Goal: Task Accomplishment & Management: Use online tool/utility

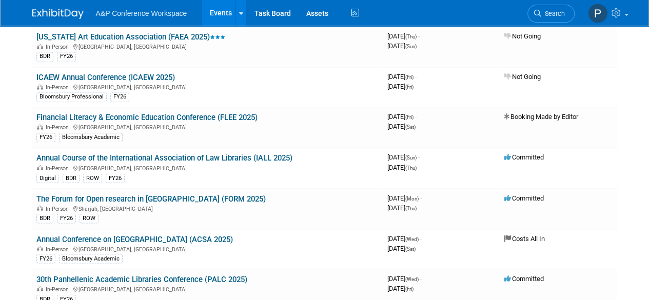
scroll to position [1903, 0]
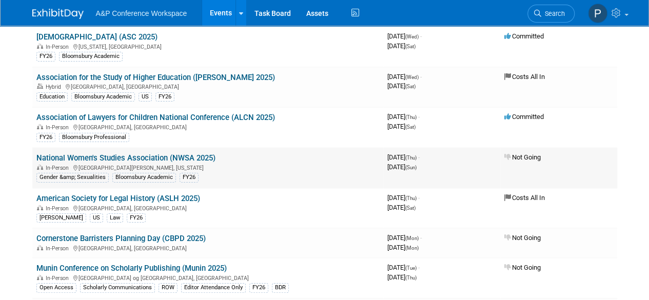
click at [145, 153] on link "National Women's Studies Association (NWSA 2025)" at bounding box center [125, 157] width 179 height 9
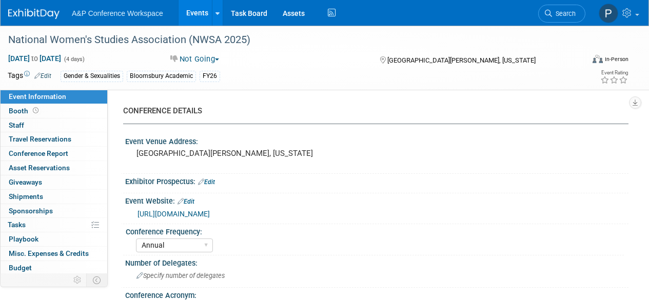
select select "Annual"
select select "Level 4"
select select "Editor Attendance Only"
select select "Gender & Sexualities"
select select "Bloomsbury Academic"
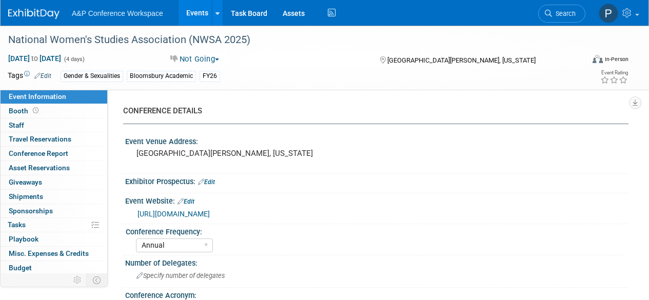
select select "[PERSON_NAME]"
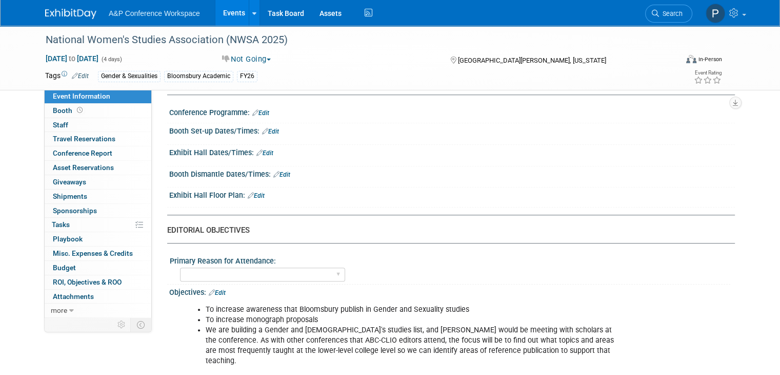
scroll to position [801, 0]
